Goal: Check status: Check status

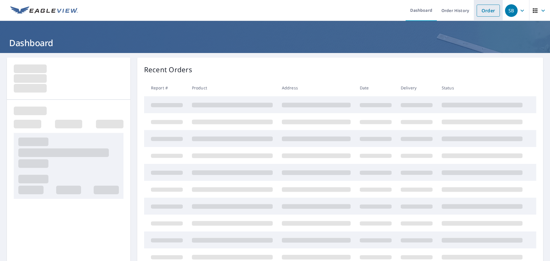
click at [477, 10] on link "Order" at bounding box center [488, 11] width 23 height 12
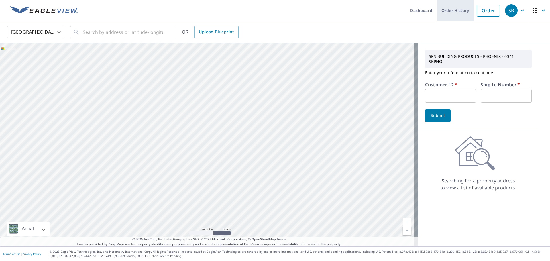
click at [453, 9] on link "Order History" at bounding box center [455, 10] width 37 height 21
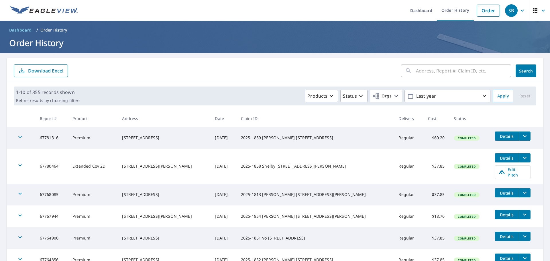
click at [432, 71] on input "text" at bounding box center [463, 71] width 95 height 16
paste input "1206 W Tyson St"
type input "1206 W Tyson St"
click at [521, 71] on span "Search" at bounding box center [526, 70] width 11 height 5
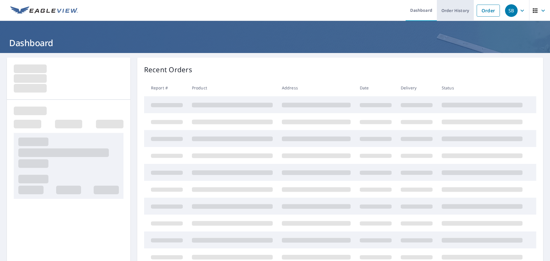
click at [443, 12] on link "Order History" at bounding box center [455, 10] width 37 height 21
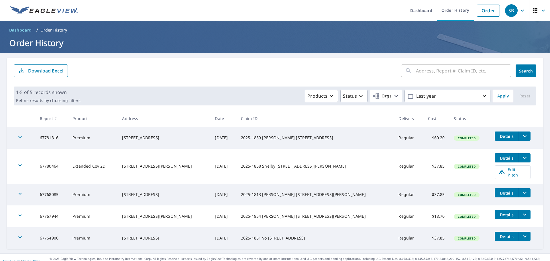
click at [428, 71] on input "text" at bounding box center [463, 71] width 95 height 16
paste input "1206 W Tyson"
type input "1206 W Tyson"
click at [518, 67] on button "Search" at bounding box center [526, 71] width 21 height 13
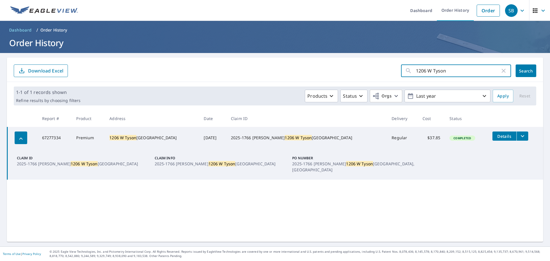
click at [419, 71] on input "1206 W Tyson" at bounding box center [458, 71] width 84 height 16
type input "1210 W Tyson"
click button "Search" at bounding box center [526, 71] width 21 height 13
